Goal: Information Seeking & Learning: Learn about a topic

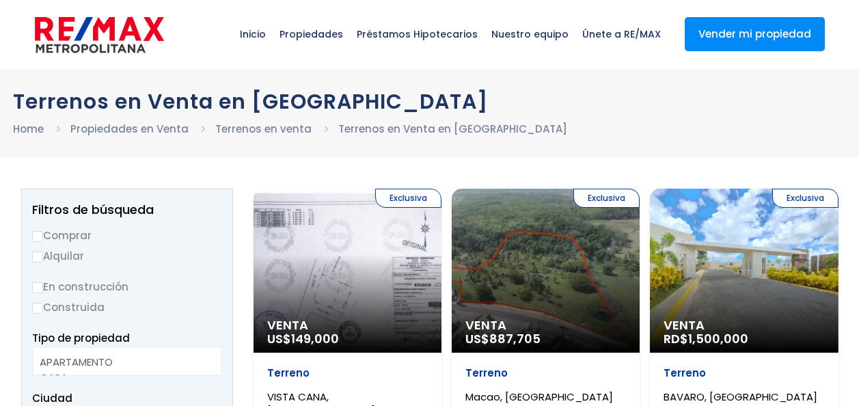
select select
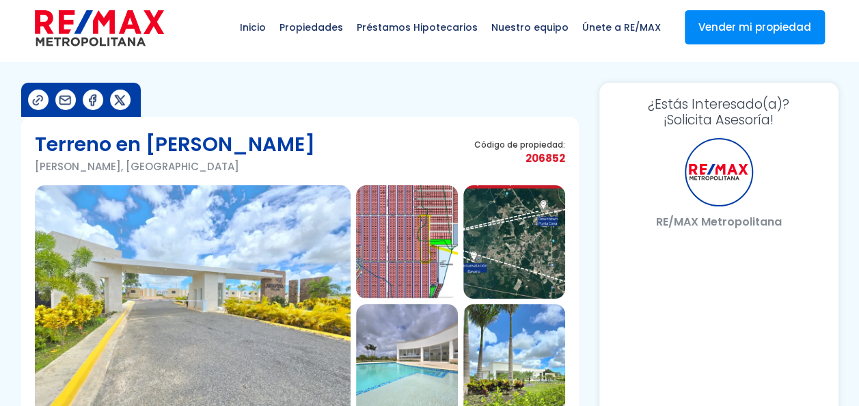
select select "DE"
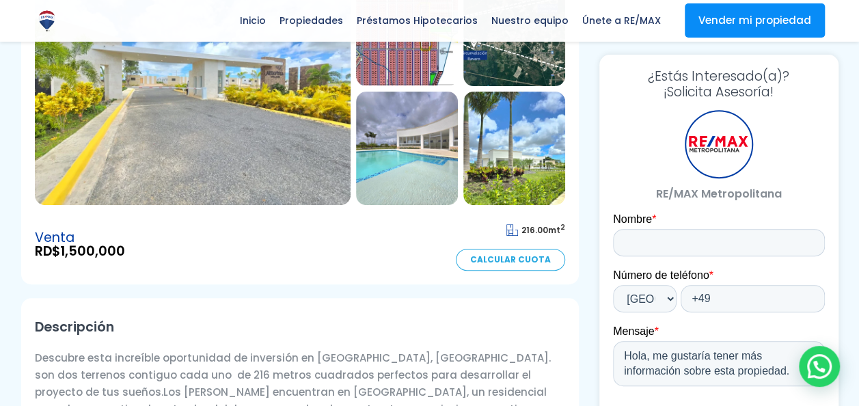
scroll to position [255, 0]
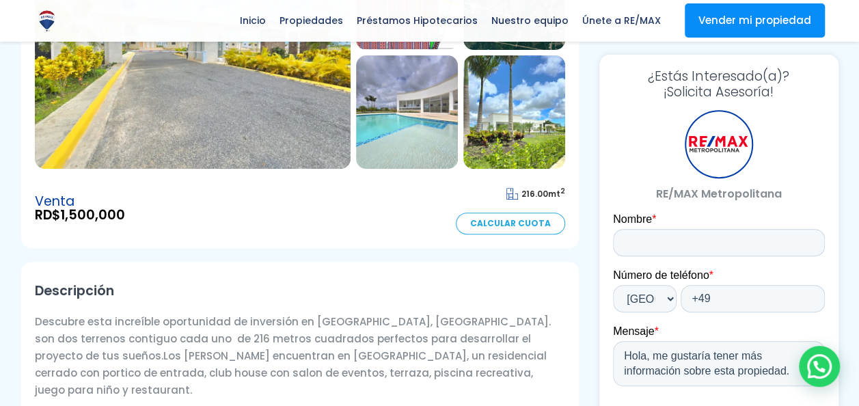
click at [425, 96] on img at bounding box center [407, 111] width 102 height 113
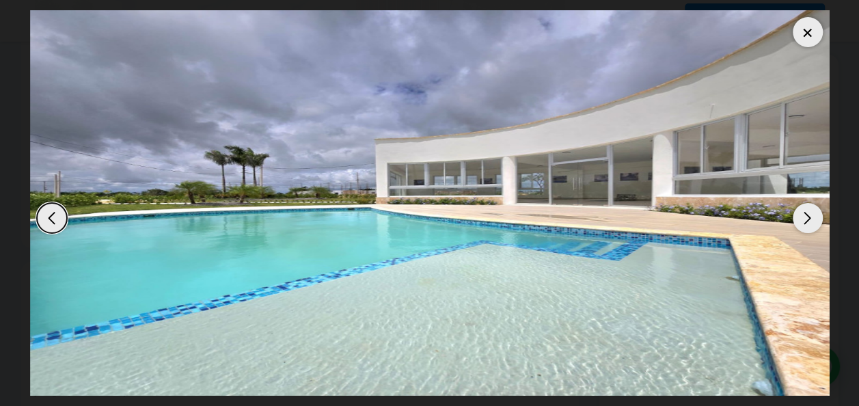
click at [809, 219] on div "Next slide" at bounding box center [808, 218] width 30 height 30
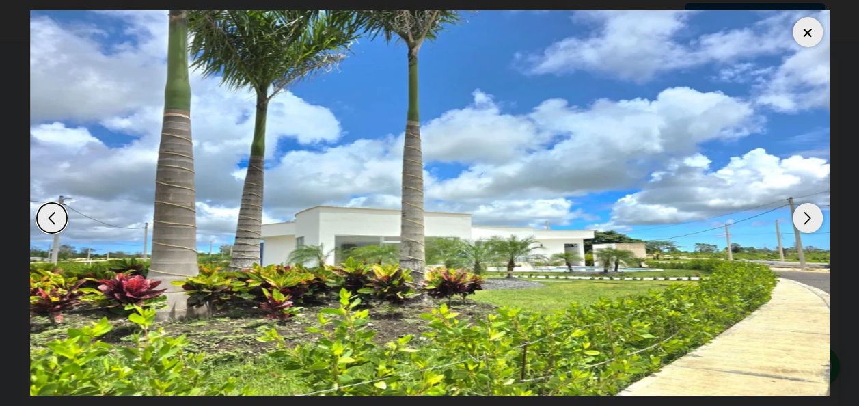
click at [809, 219] on div "Next slide" at bounding box center [808, 218] width 30 height 30
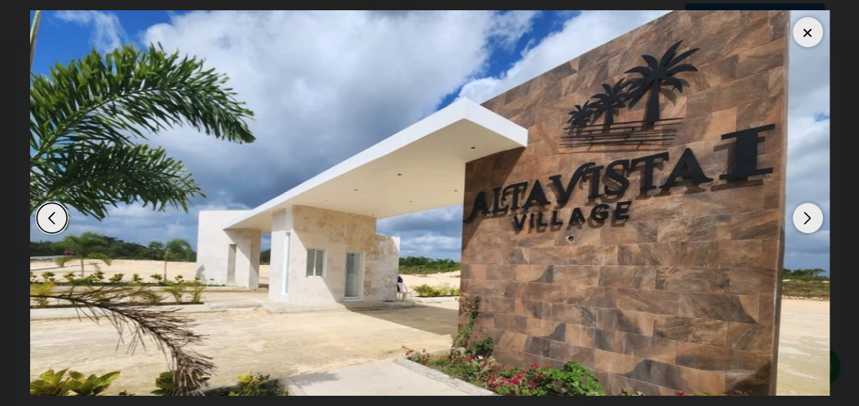
click at [809, 219] on div "Next slide" at bounding box center [808, 218] width 30 height 30
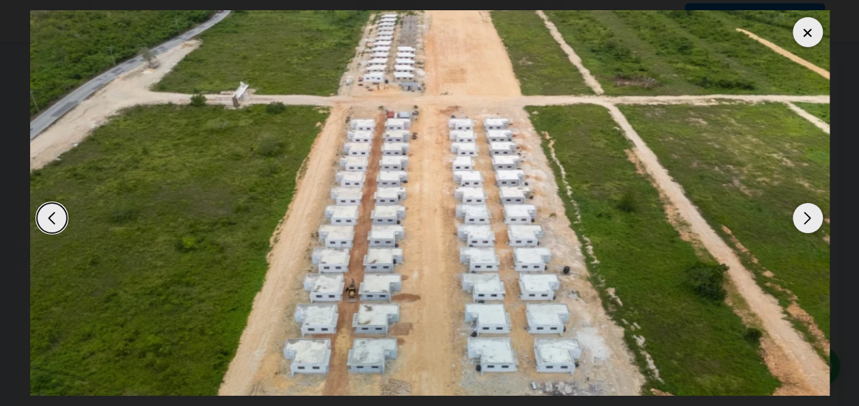
click at [809, 219] on div "Next slide" at bounding box center [808, 218] width 30 height 30
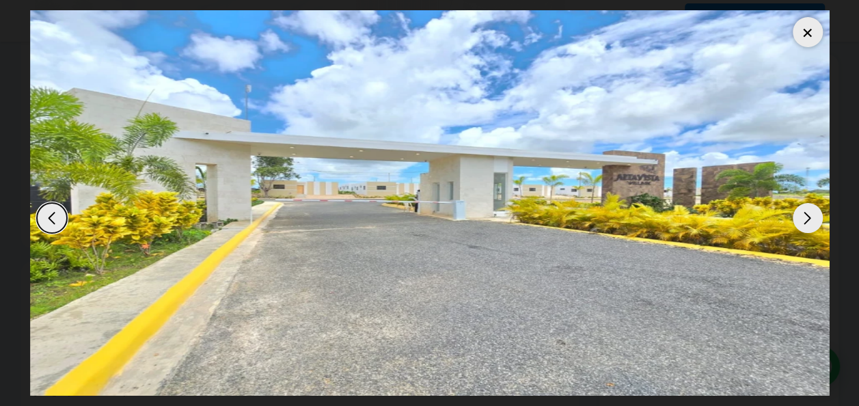
click at [809, 219] on div "Next slide" at bounding box center [808, 218] width 30 height 30
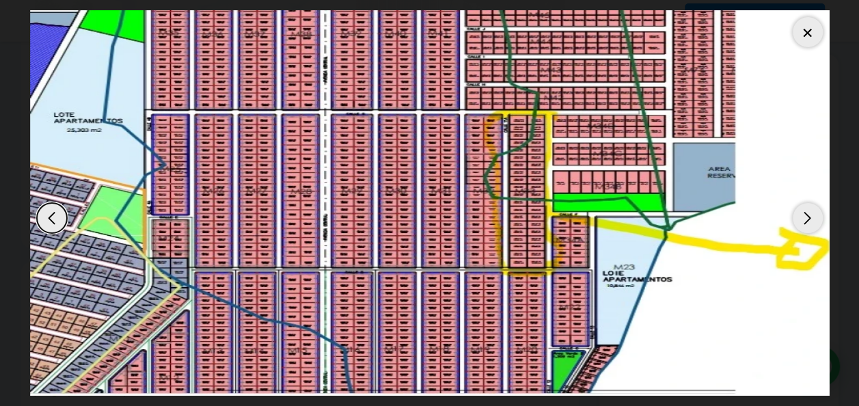
click at [809, 219] on div "Next slide" at bounding box center [808, 218] width 30 height 30
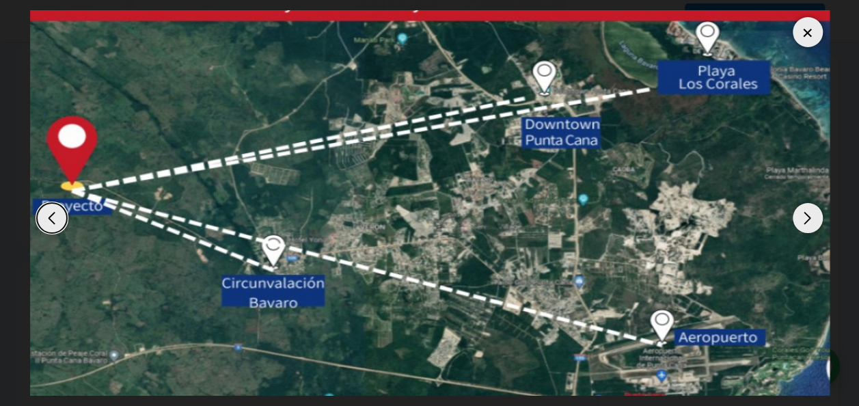
click at [809, 219] on div "Next slide" at bounding box center [808, 218] width 30 height 30
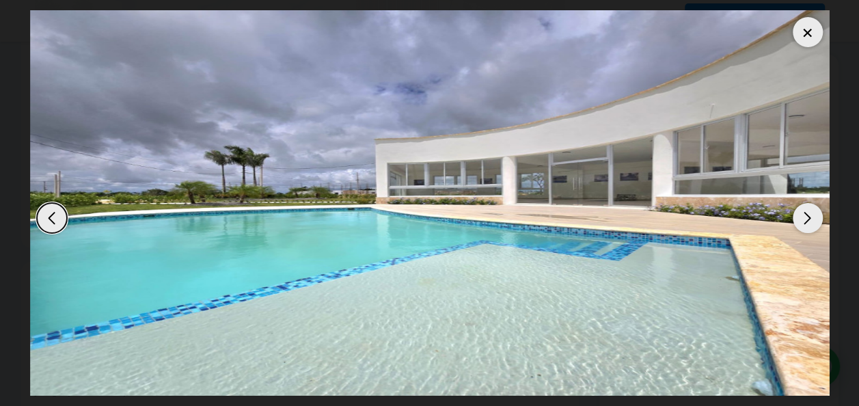
click at [809, 219] on div "Next slide" at bounding box center [808, 218] width 30 height 30
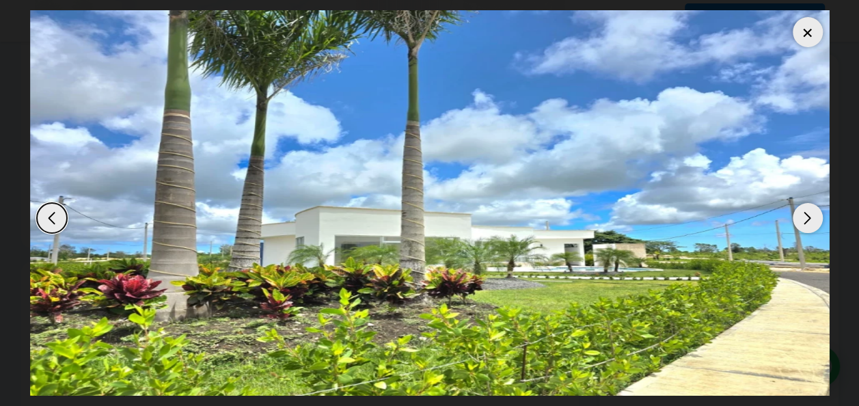
click at [809, 219] on div "Next slide" at bounding box center [808, 218] width 30 height 30
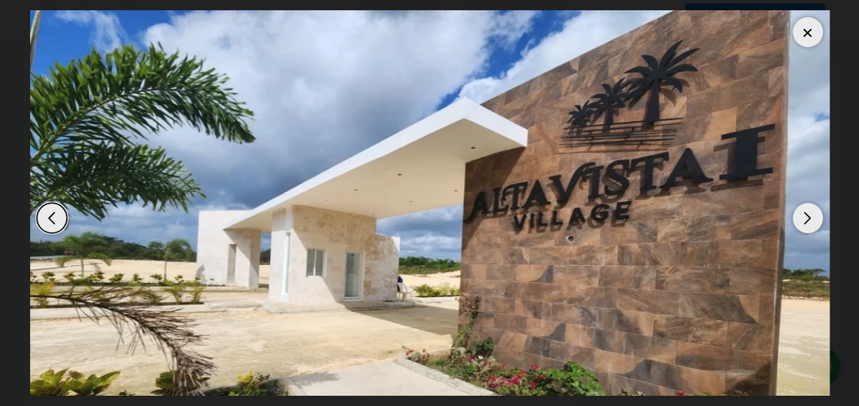
click at [809, 219] on div "Next slide" at bounding box center [808, 218] width 30 height 30
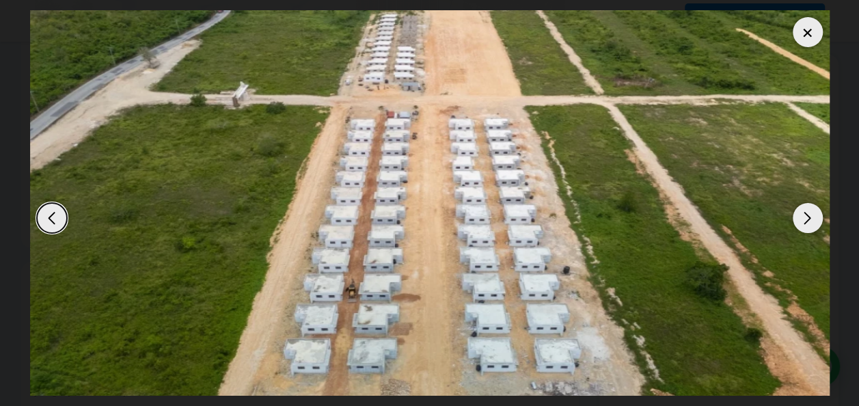
click at [809, 219] on div "Next slide" at bounding box center [808, 218] width 30 height 30
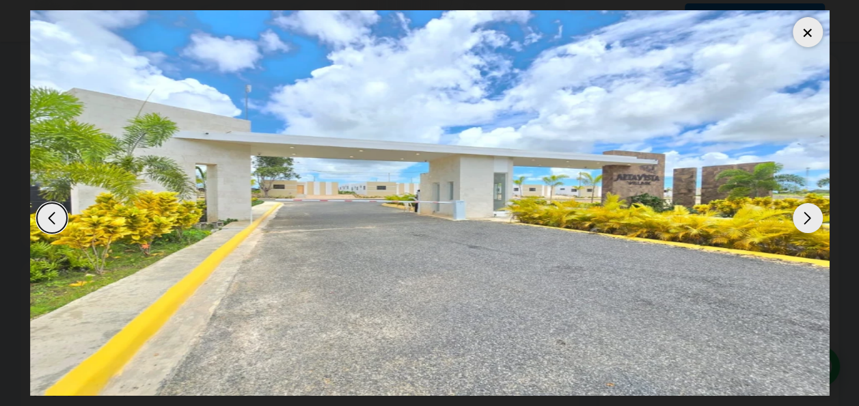
click at [809, 219] on div "Next slide" at bounding box center [808, 218] width 30 height 30
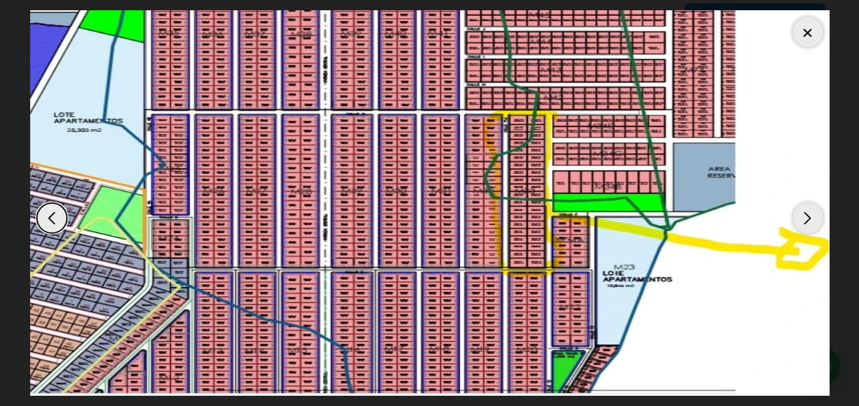
click at [809, 219] on div "Next slide" at bounding box center [808, 218] width 30 height 30
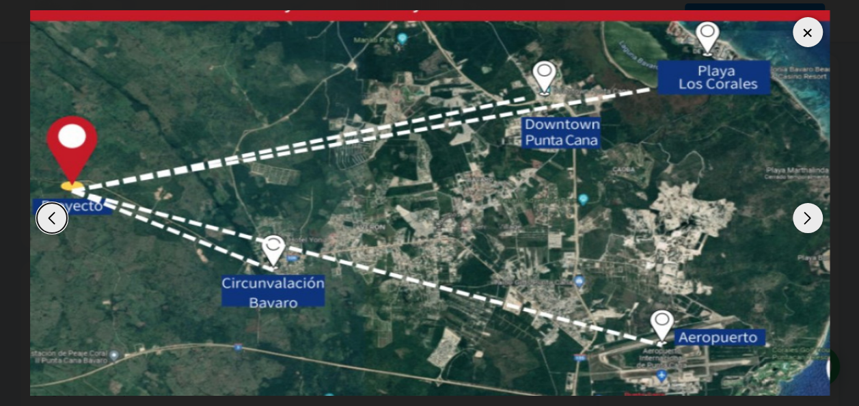
click at [809, 219] on div "Next slide" at bounding box center [808, 218] width 30 height 30
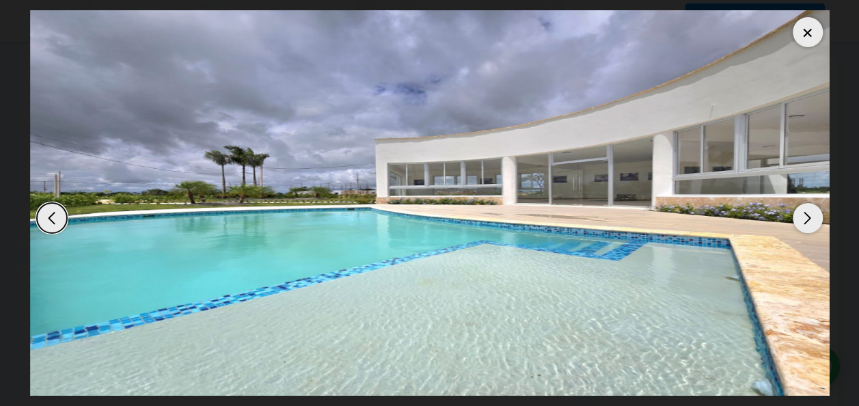
click at [809, 219] on div "Next slide" at bounding box center [808, 218] width 30 height 30
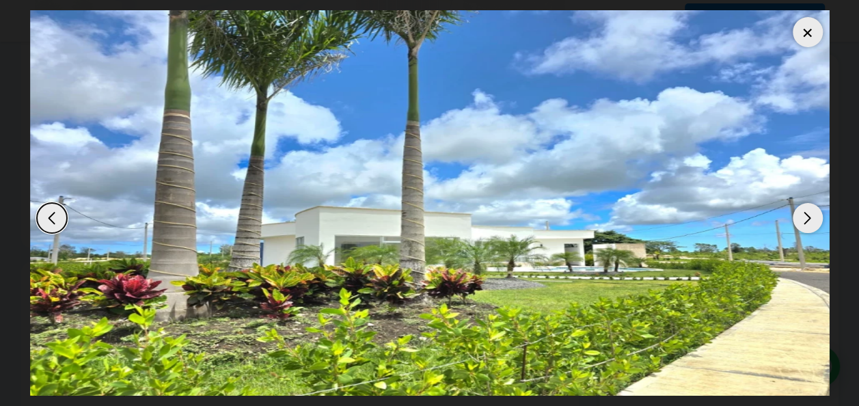
click at [809, 219] on div "Next slide" at bounding box center [808, 218] width 30 height 30
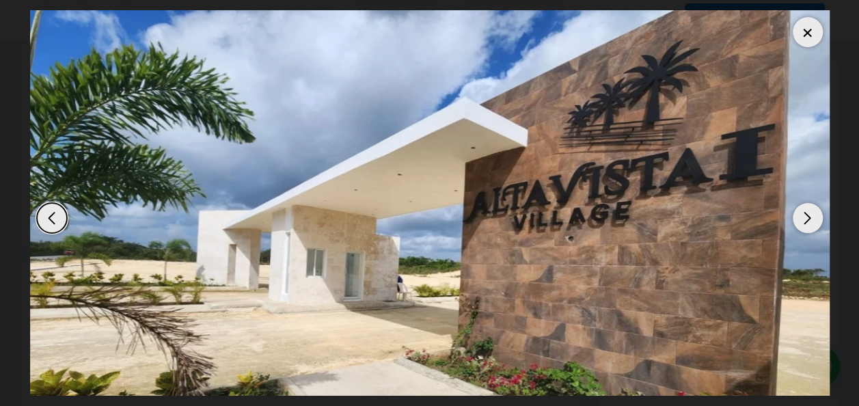
click at [809, 219] on div "Next slide" at bounding box center [808, 218] width 30 height 30
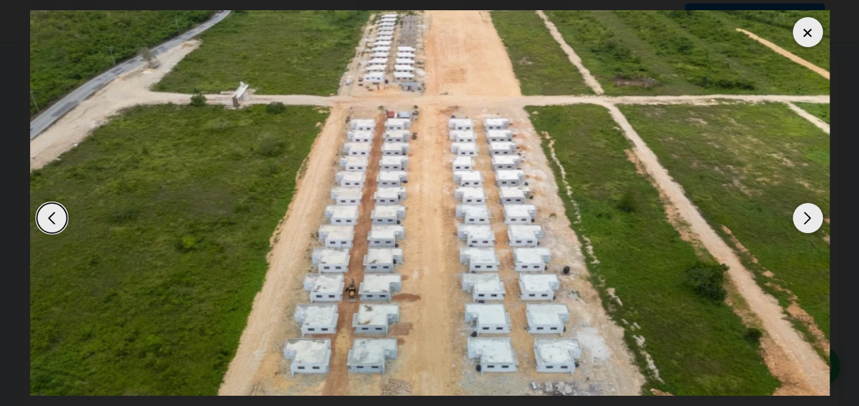
click at [810, 30] on div at bounding box center [808, 32] width 30 height 30
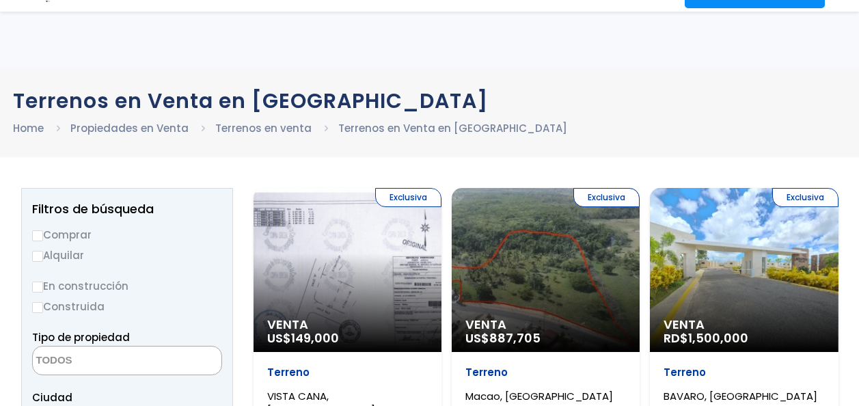
select select
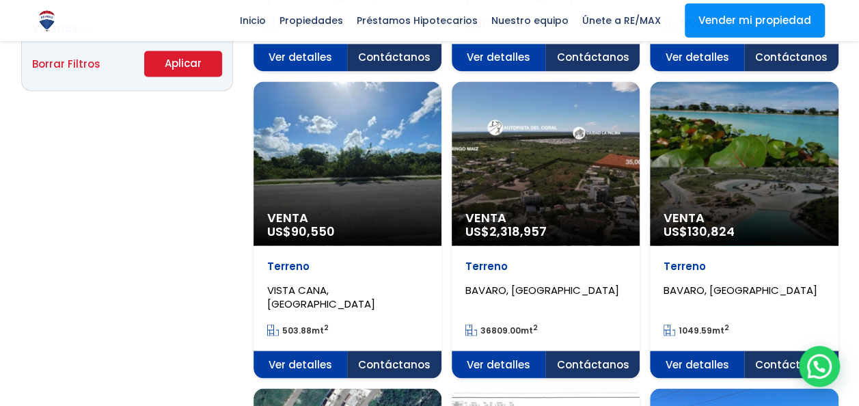
scroll to position [1028, 0]
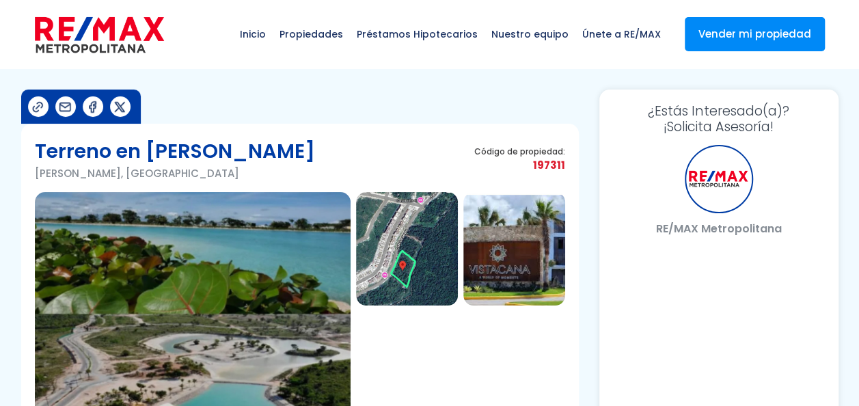
select select "DE"
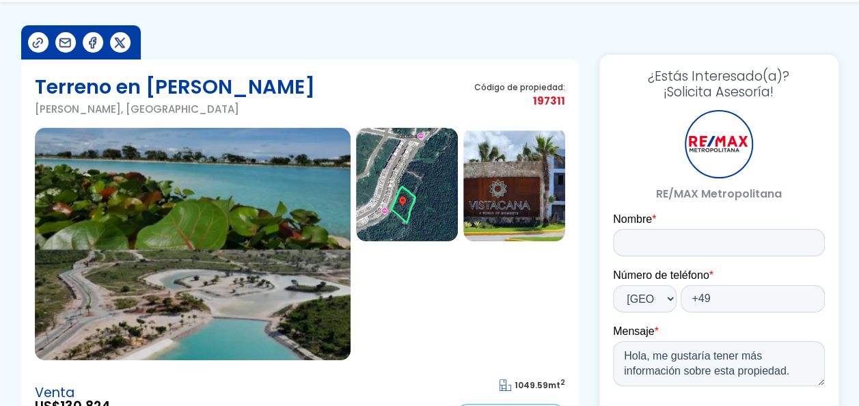
scroll to position [118, 0]
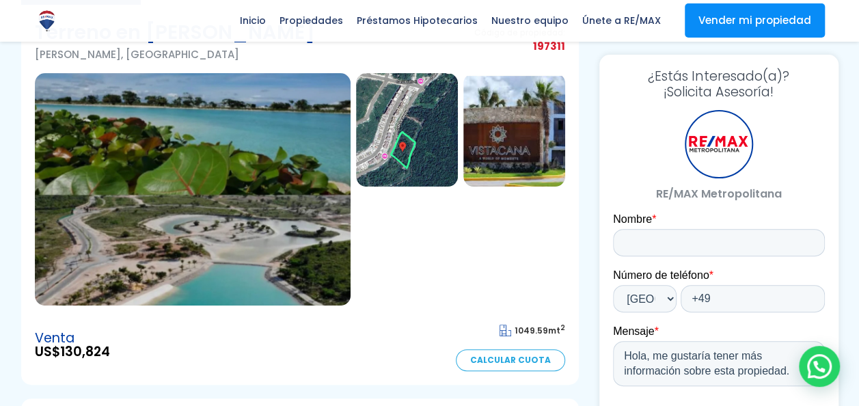
click at [506, 167] on img at bounding box center [514, 129] width 102 height 113
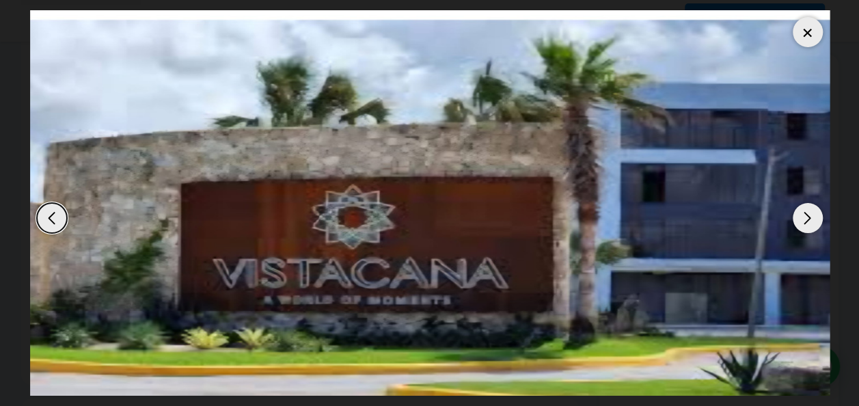
click at [806, 219] on div "Next slide" at bounding box center [808, 218] width 30 height 30
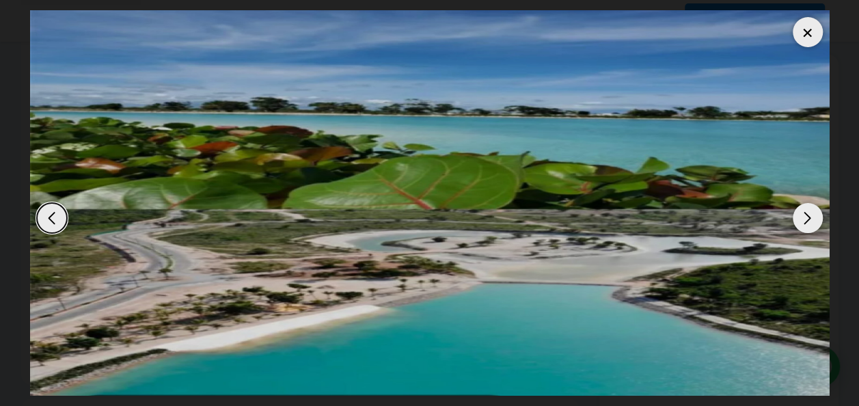
click at [806, 219] on div "Next slide" at bounding box center [808, 218] width 30 height 30
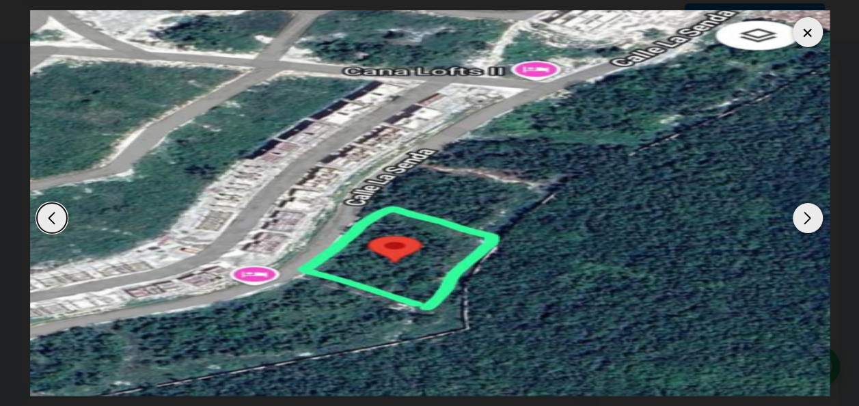
click at [806, 219] on div "Next slide" at bounding box center [808, 218] width 30 height 30
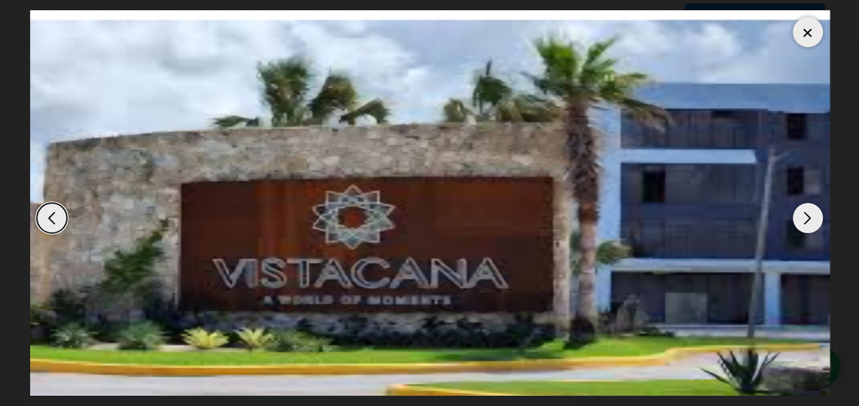
click at [806, 219] on div "Next slide" at bounding box center [808, 218] width 30 height 30
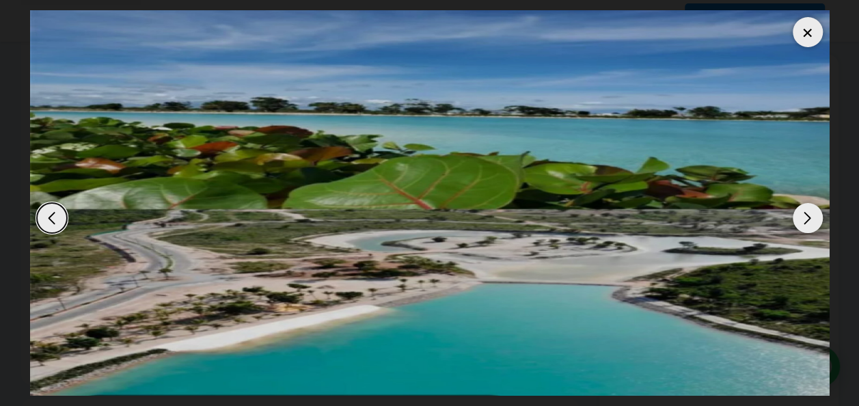
click at [806, 219] on div "Next slide" at bounding box center [808, 218] width 30 height 30
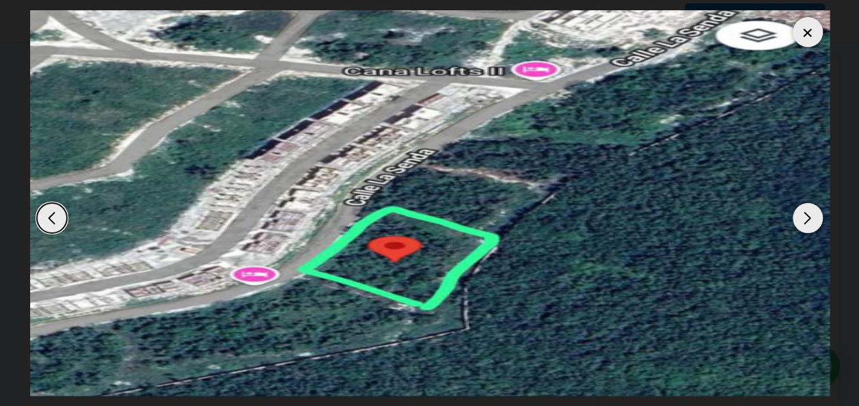
click at [806, 219] on div "Next slide" at bounding box center [808, 218] width 30 height 30
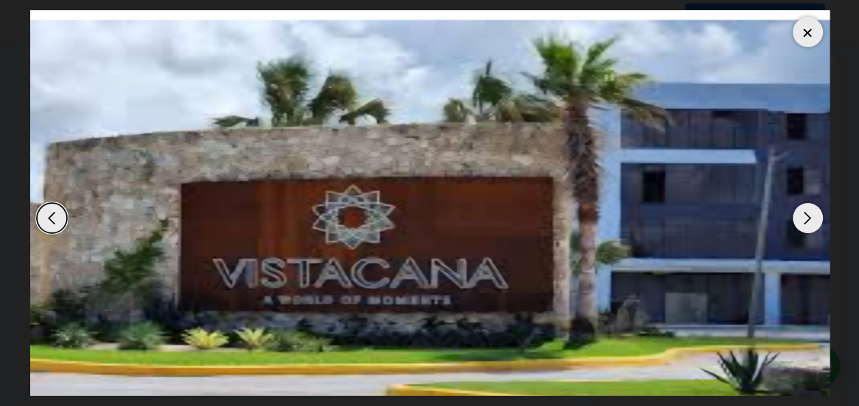
click at [806, 219] on div "Next slide" at bounding box center [808, 218] width 30 height 30
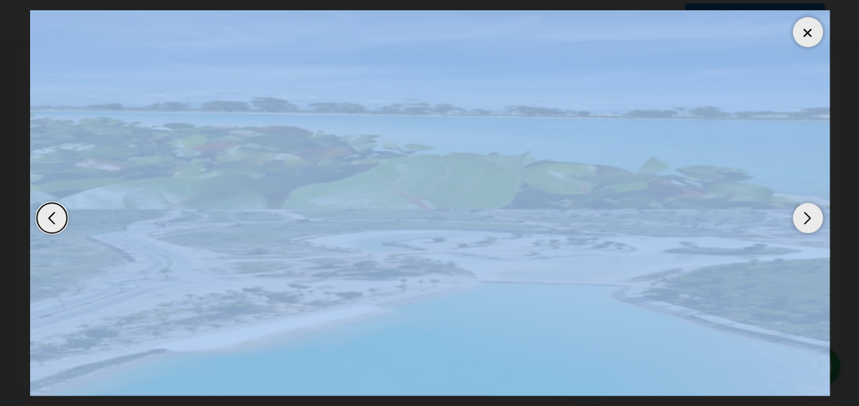
click at [806, 219] on div "Next slide" at bounding box center [808, 218] width 30 height 30
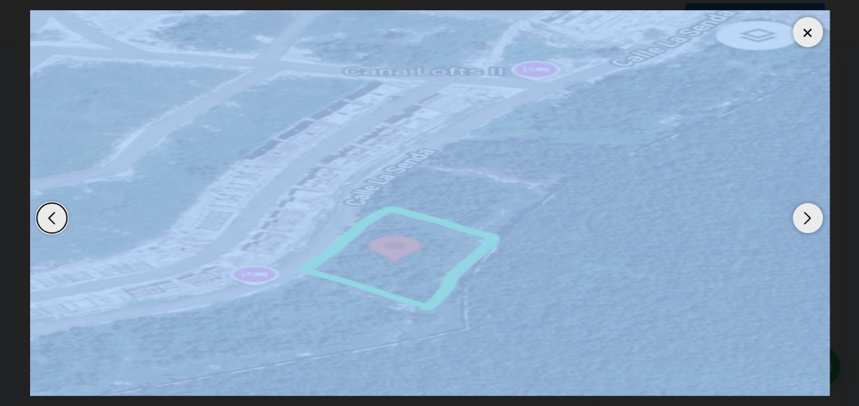
click at [806, 219] on div "Next slide" at bounding box center [808, 218] width 30 height 30
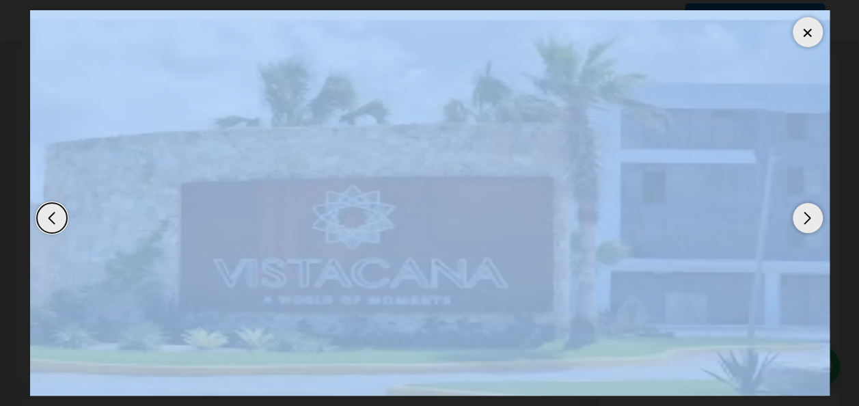
click at [806, 219] on div "Next slide" at bounding box center [808, 218] width 30 height 30
click at [802, 32] on div at bounding box center [808, 32] width 30 height 30
